Goal: Obtain resource: Download file/media

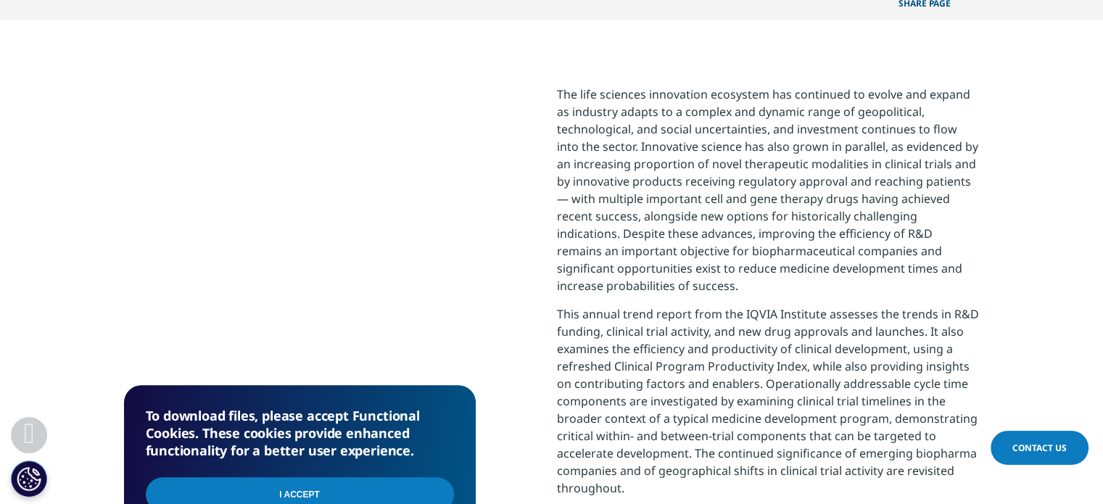
scroll to position [1331, 0]
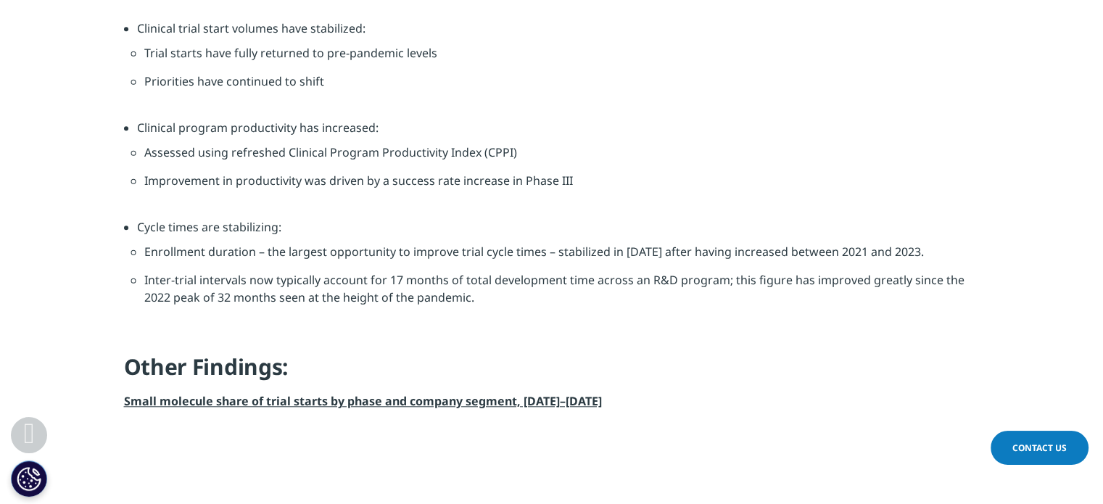
click at [682, 149] on li "Assessed using refreshed Clinical Program Productivity Index (CPPI)" at bounding box center [558, 158] width 828 height 28
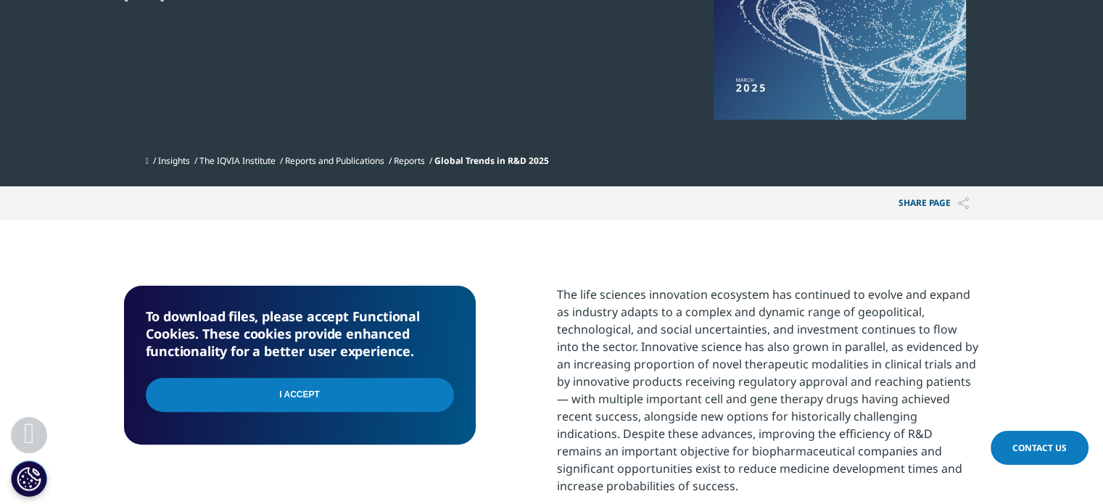
scroll to position [342, 0]
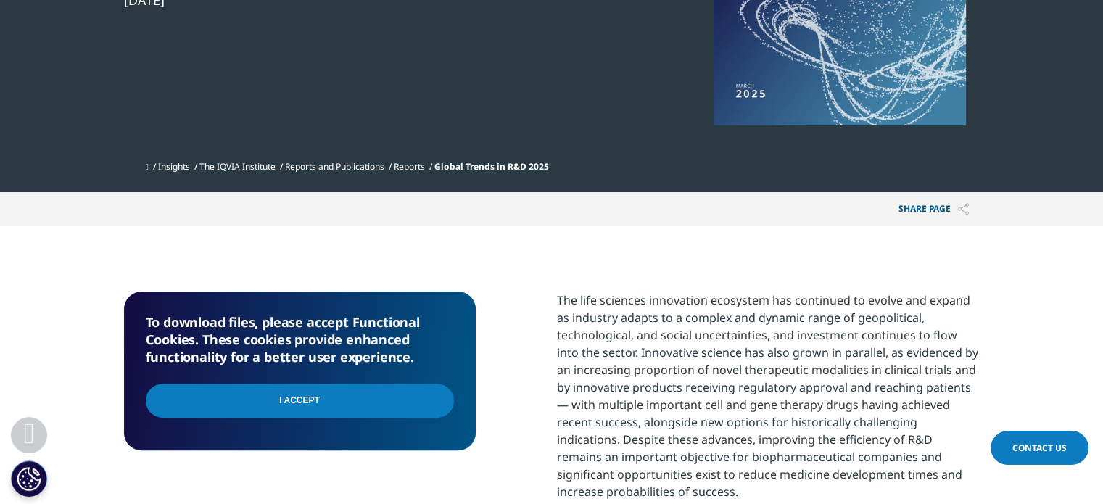
click at [220, 392] on input "I Accept" at bounding box center [300, 401] width 308 height 34
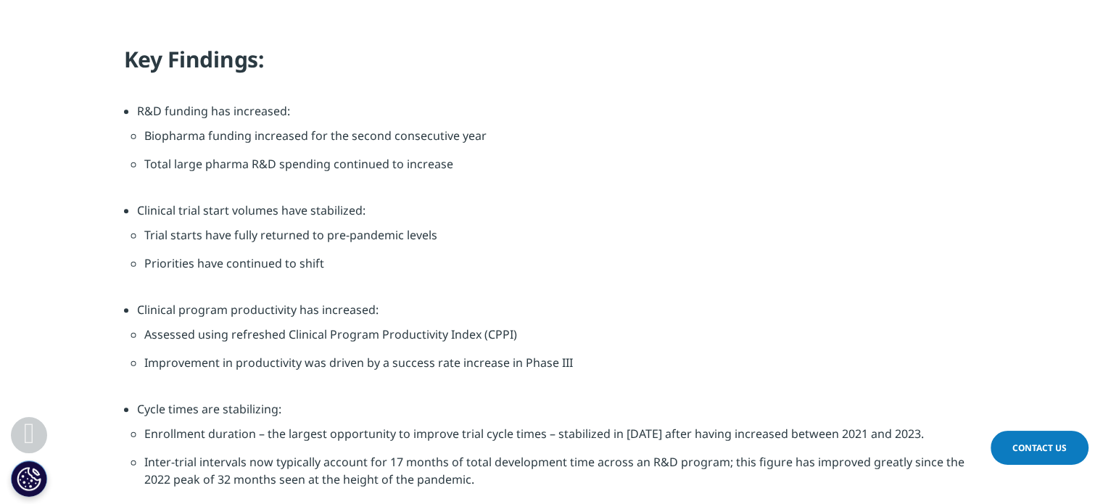
scroll to position [1197, 0]
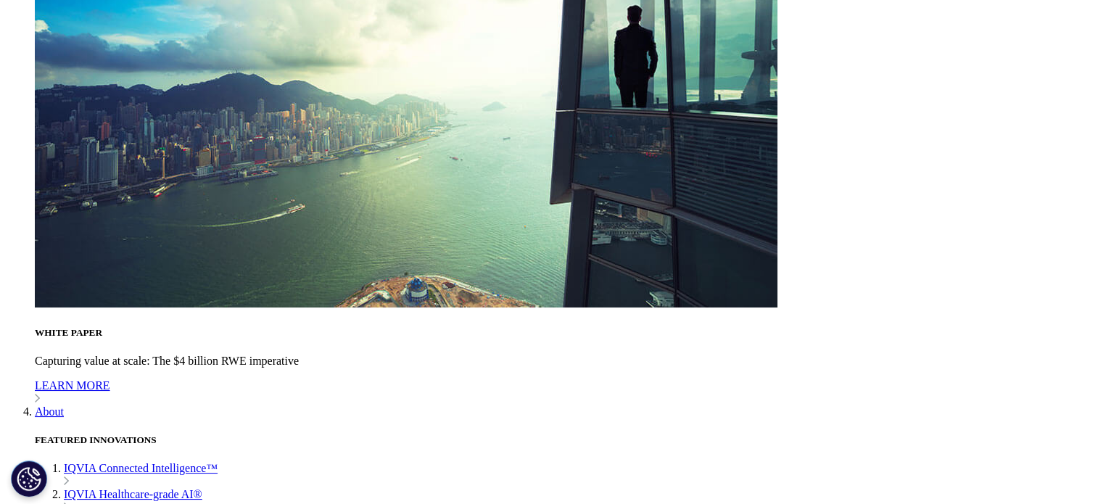
scroll to position [5662, 0]
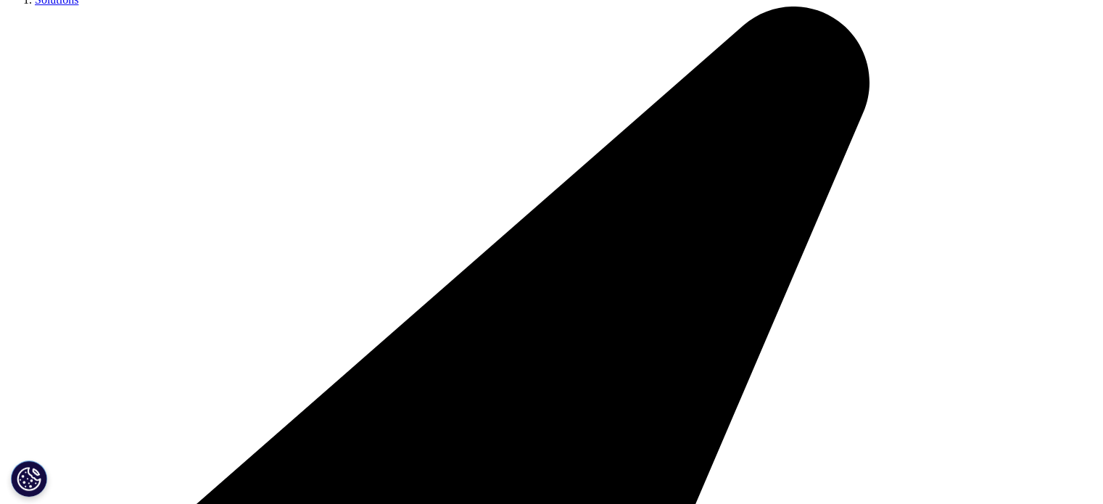
scroll to position [815, 0]
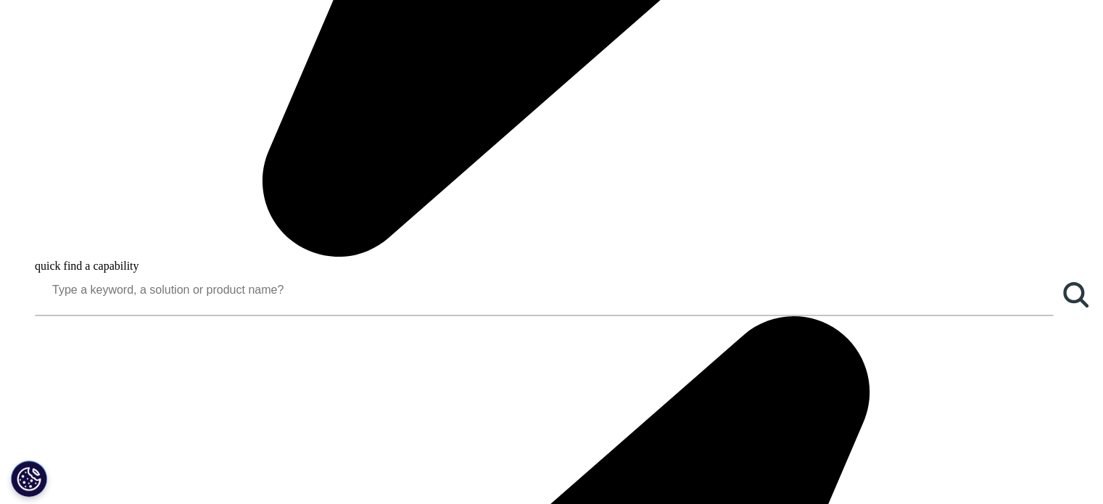
scroll to position [548, 0]
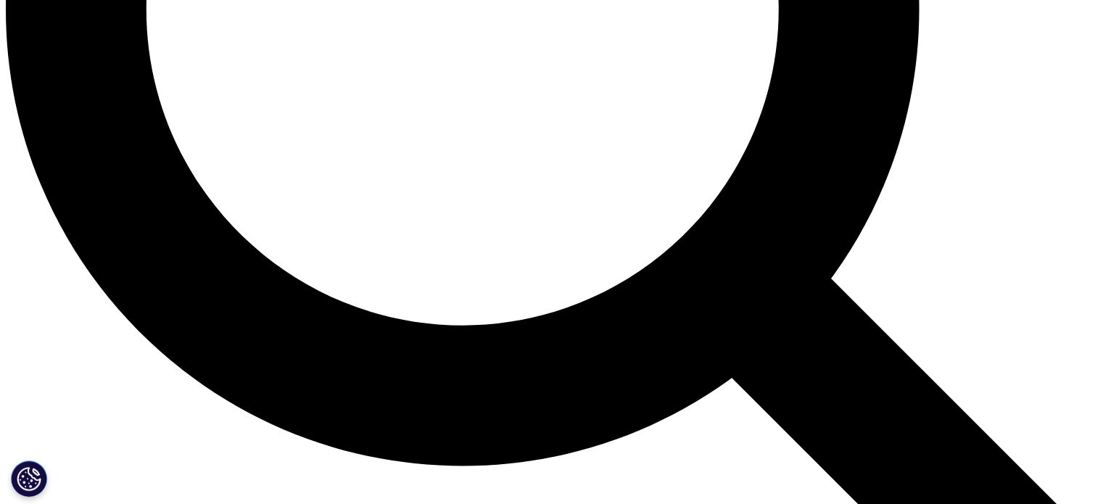
scroll to position [1562, 0]
